Goal: Task Accomplishment & Management: Complete application form

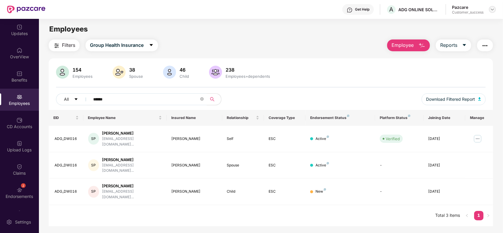
click at [494, 10] on img at bounding box center [492, 9] width 5 height 5
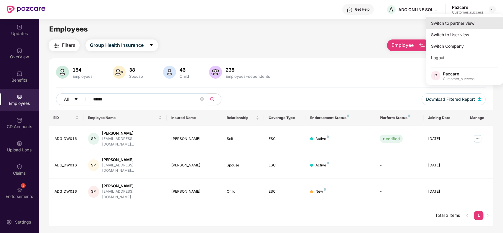
click at [475, 21] on div "Switch to partner view" at bounding box center [464, 22] width 77 height 11
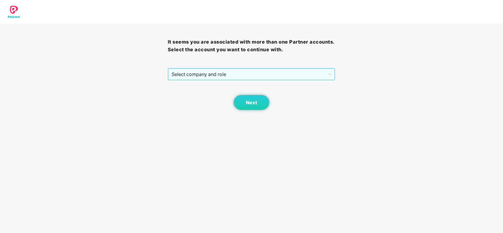
click at [276, 74] on span "Select company and role" at bounding box center [252, 74] width 160 height 11
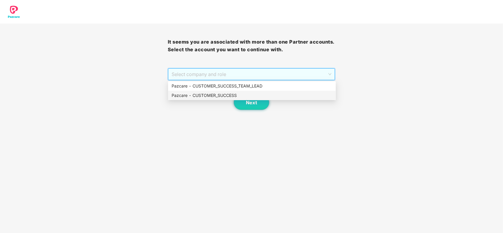
click at [223, 93] on div "Pazcare - CUSTOMER_SUCCESS" at bounding box center [252, 95] width 161 height 6
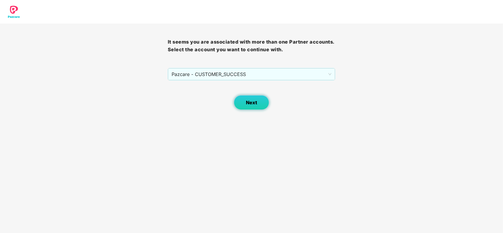
click at [251, 109] on button "Next" at bounding box center [251, 102] width 35 height 15
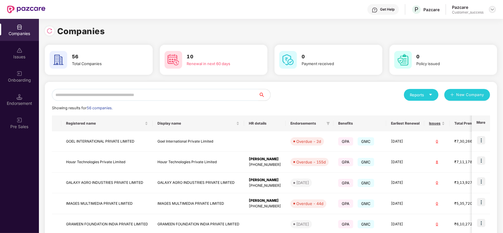
click at [491, 12] on div at bounding box center [492, 9] width 7 height 7
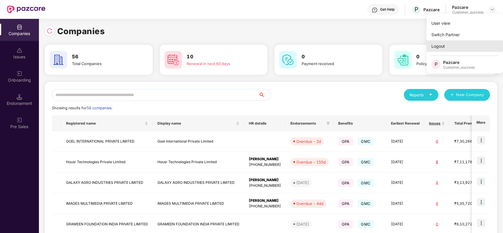
click at [451, 46] on div "Logout" at bounding box center [464, 45] width 77 height 11
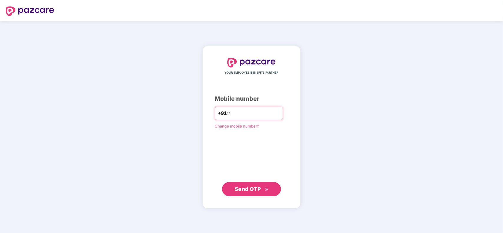
type input "**********"
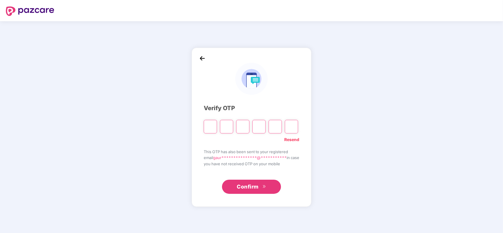
click at [236, 157] on span "**********" at bounding box center [249, 157] width 73 height 5
click at [204, 150] on span "This OTP has also been sent to your registered" at bounding box center [251, 152] width 95 height 6
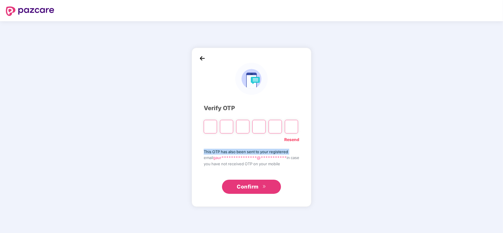
click at [204, 151] on span "This OTP has also been sent to your registered" at bounding box center [251, 152] width 95 height 6
click at [204, 152] on span "This OTP has also been sent to your registered" at bounding box center [251, 152] width 95 height 6
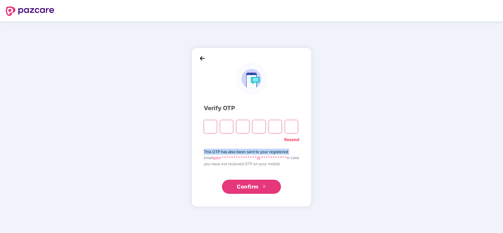
click at [204, 152] on span "This OTP has also been sent to your registered" at bounding box center [251, 152] width 95 height 6
click at [204, 151] on span "This OTP has also been sent to your registered" at bounding box center [251, 152] width 95 height 6
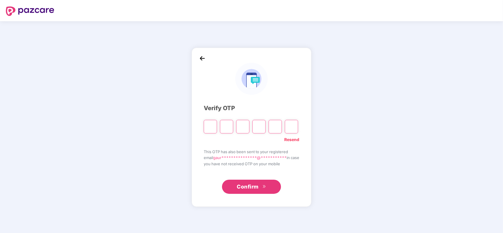
click at [207, 130] on input "Please enter verification code. Digit 1" at bounding box center [210, 127] width 13 height 14
type input "*"
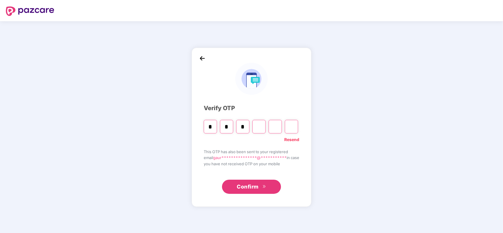
type input "*"
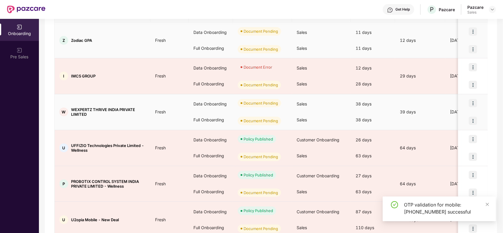
scroll to position [91, 0]
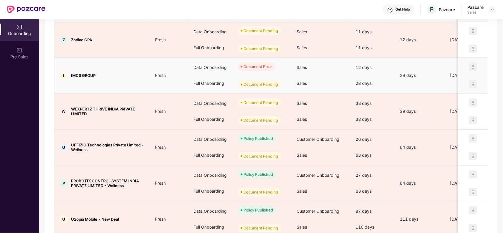
click at [472, 67] on img at bounding box center [473, 66] width 8 height 8
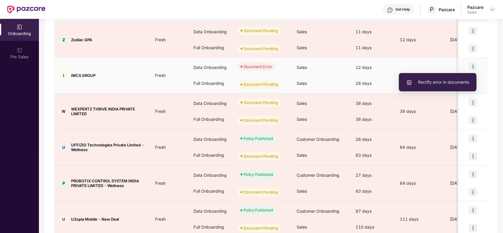
click at [452, 80] on span "Rectify error in documents" at bounding box center [437, 82] width 63 height 6
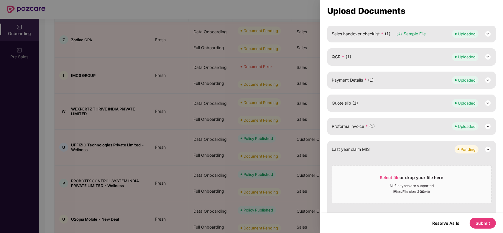
scroll to position [132, 0]
click at [382, 126] on div "Proforma invoice * (1) Uploaded" at bounding box center [412, 126] width 160 height 8
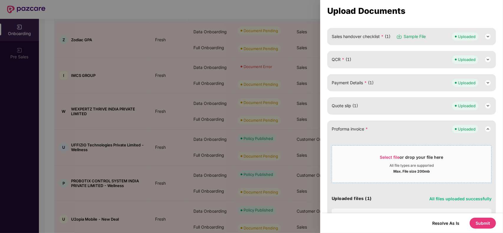
scroll to position [127, 0]
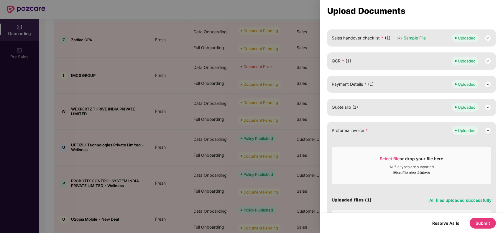
click at [369, 103] on div "Quote slip (1) Uploaded" at bounding box center [412, 107] width 160 height 8
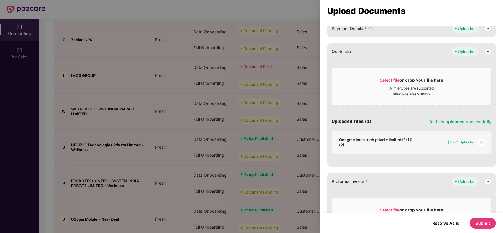
scroll to position [183, 0]
click at [360, 140] on div "Qcr gmc imcs tech private limited (1) (1) (2)" at bounding box center [376, 142] width 75 height 11
click at [296, 100] on div at bounding box center [251, 116] width 503 height 233
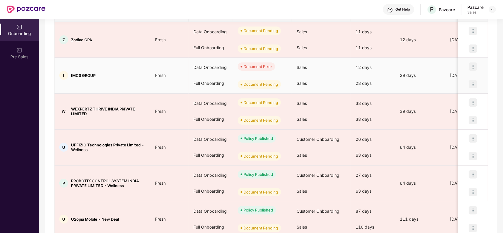
click at [472, 68] on img at bounding box center [473, 66] width 8 height 8
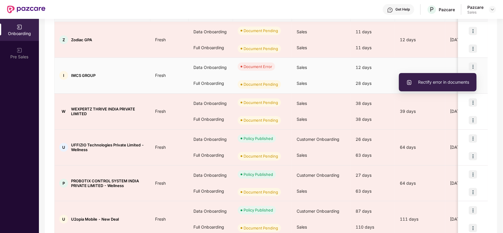
click at [454, 84] on span "Rectify error in documents" at bounding box center [437, 82] width 63 height 6
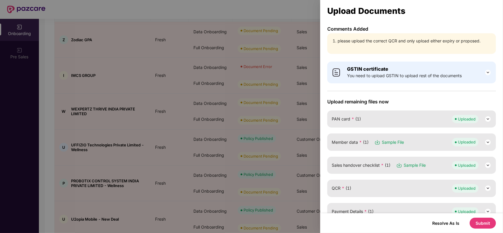
click at [343, 166] on span "Sales handover checklist * (1)" at bounding box center [361, 165] width 59 height 6
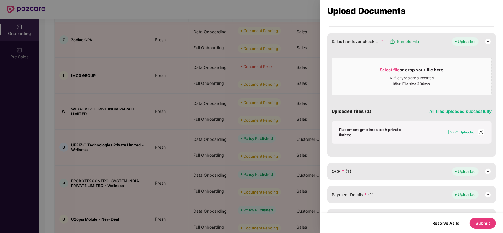
scroll to position [124, 0]
click at [349, 128] on div "Placement gmc imcs tech private limited" at bounding box center [376, 132] width 75 height 11
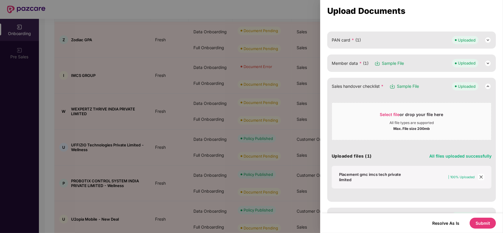
scroll to position [80, 0]
click at [481, 177] on icon "close" at bounding box center [481, 176] width 4 height 4
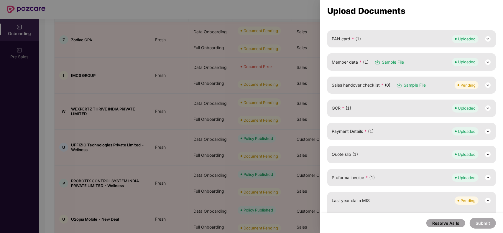
click at [382, 84] on span "*" at bounding box center [382, 85] width 3 height 5
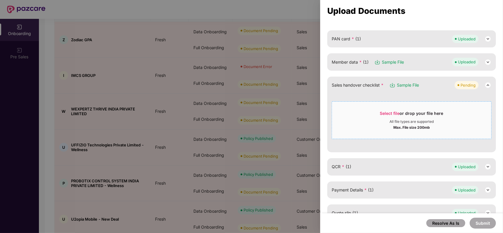
click at [371, 111] on div "Select file or drop your file here" at bounding box center [411, 115] width 159 height 9
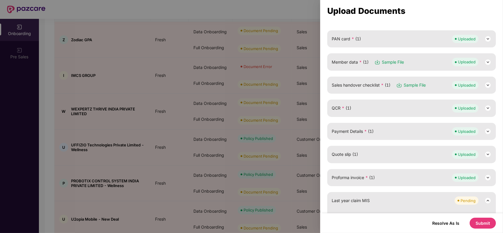
click at [390, 107] on div "QCR * (1) Uploaded" at bounding box center [412, 108] width 160 height 8
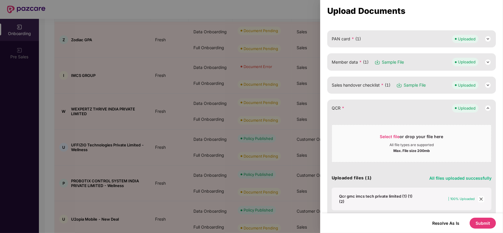
click at [481, 197] on icon "close" at bounding box center [481, 199] width 4 height 4
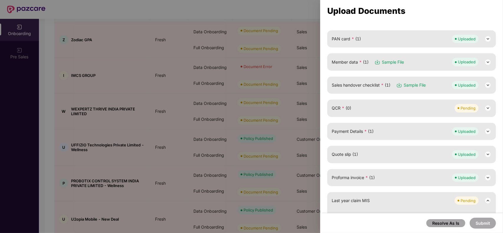
click at [385, 112] on div "QCR * (0) Pending" at bounding box center [411, 108] width 169 height 17
click at [381, 108] on div "QCR * (0) Pending" at bounding box center [412, 108] width 160 height 8
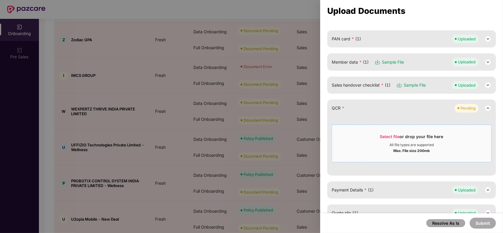
click at [394, 137] on span "Select file" at bounding box center [390, 136] width 20 height 5
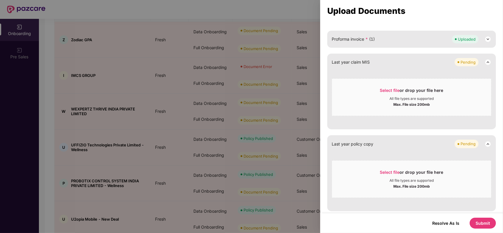
scroll to position [219, 0]
click at [485, 226] on button "Submit" at bounding box center [482, 223] width 26 height 11
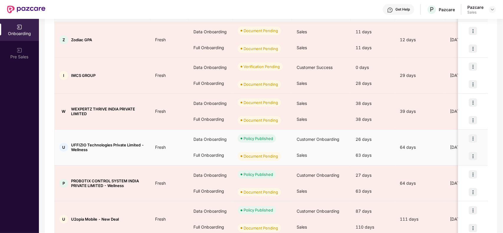
scroll to position [0, 0]
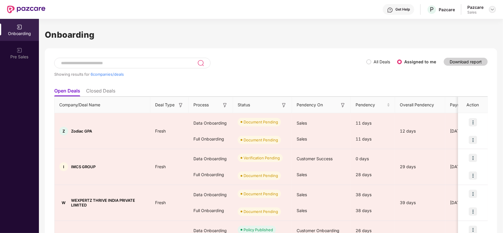
click at [489, 9] on div at bounding box center [492, 9] width 7 height 7
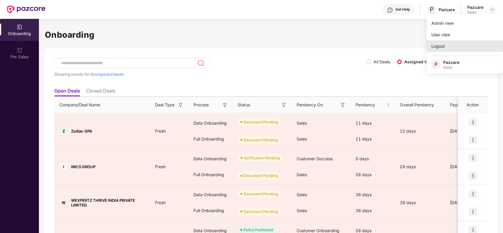
click at [440, 45] on div "Logout" at bounding box center [464, 45] width 77 height 11
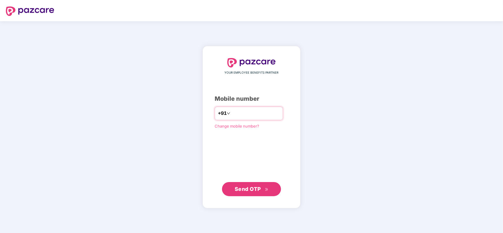
type input "**********"
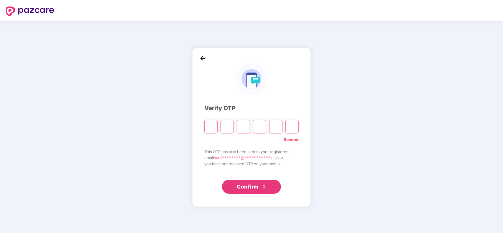
type input "*"
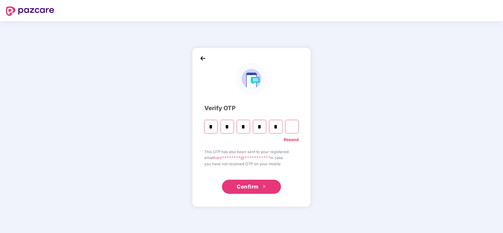
type input "*"
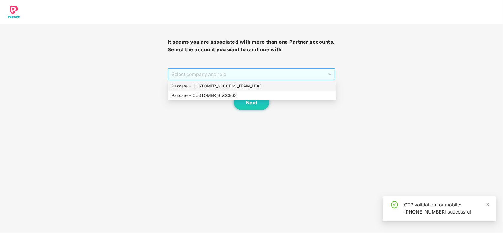
click at [242, 69] on span "Select company and role" at bounding box center [252, 74] width 160 height 11
click at [211, 95] on div "Pazcare - CUSTOMER_SUCCESS" at bounding box center [252, 95] width 161 height 6
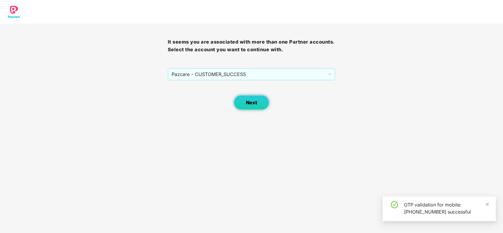
click at [252, 100] on span "Next" at bounding box center [251, 103] width 11 height 6
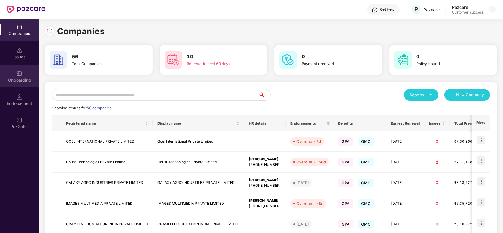
click at [12, 77] on div "Onboarding" at bounding box center [19, 80] width 39 height 6
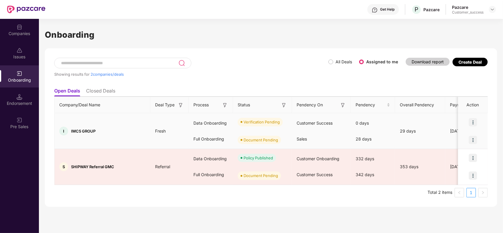
click at [474, 125] on img at bounding box center [473, 122] width 8 height 8
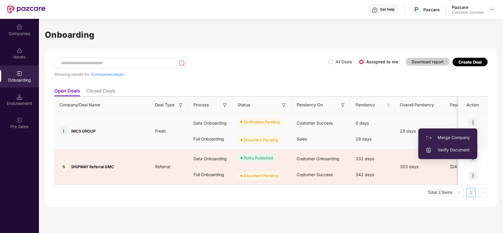
click at [446, 148] on span "Verify Document" at bounding box center [448, 150] width 44 height 6
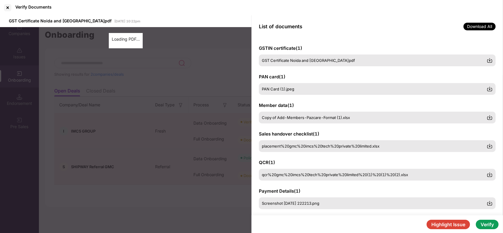
click at [492, 226] on button "Verify" at bounding box center [487, 224] width 23 height 9
